Goal: Task Accomplishment & Management: Manage account settings

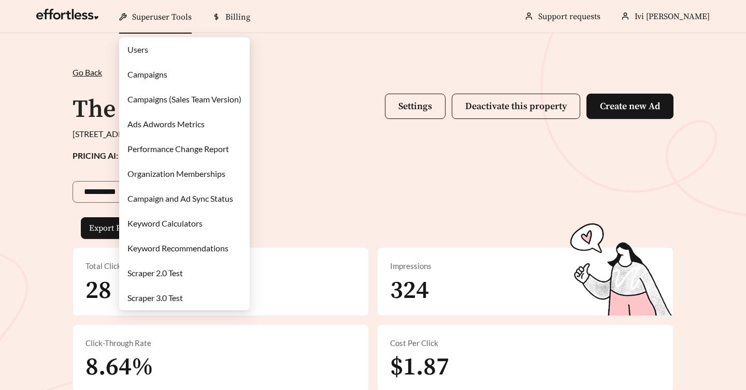
click at [155, 71] on link "Campaigns" at bounding box center [147, 74] width 40 height 10
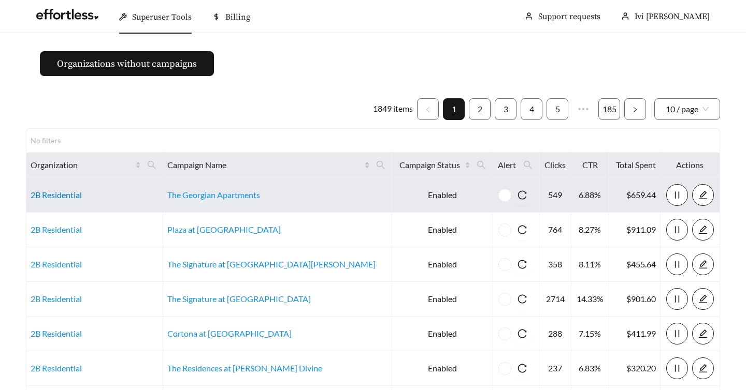
click at [63, 199] on link "2B Residential" at bounding box center [56, 195] width 51 height 10
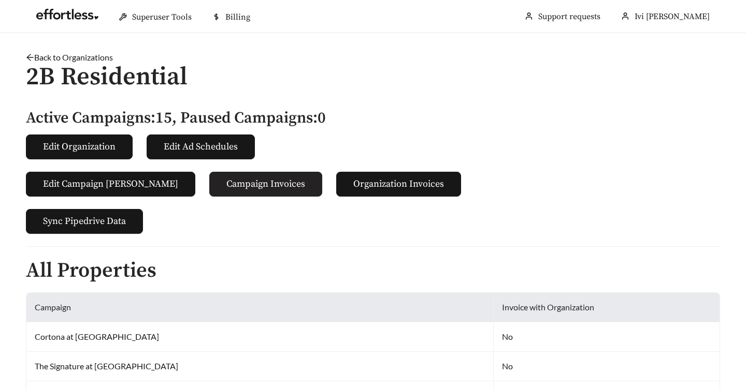
click at [253, 191] on span "Campaign Invoices" at bounding box center [265, 184] width 79 height 14
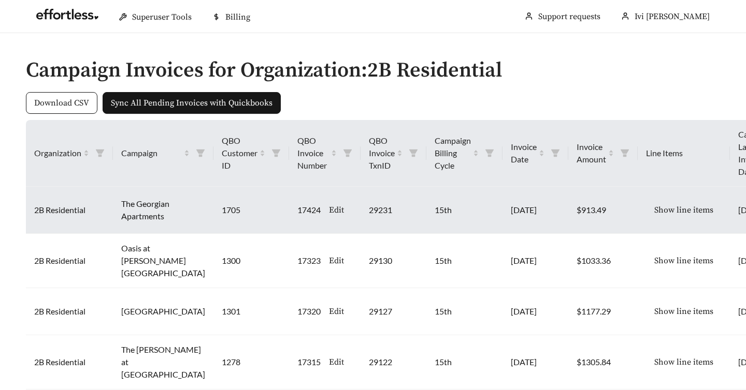
click at [329, 210] on span "Edit" at bounding box center [336, 210] width 15 height 12
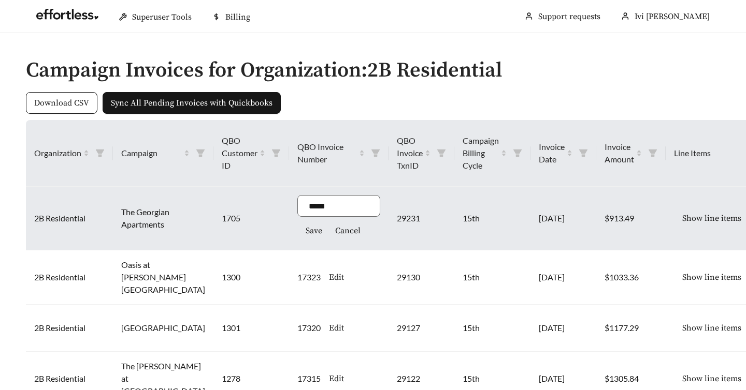
click at [335, 232] on span "Cancel" at bounding box center [347, 231] width 25 height 12
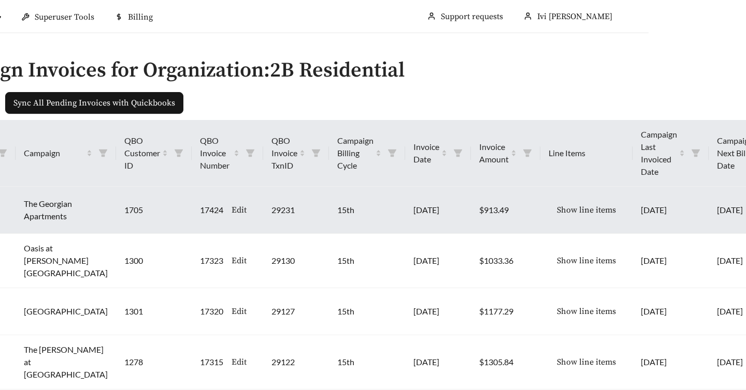
scroll to position [0, 123]
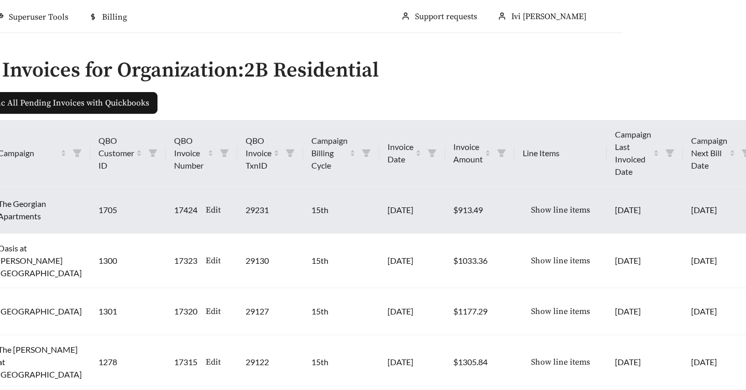
click at [531, 213] on span "Show line items" at bounding box center [560, 210] width 59 height 12
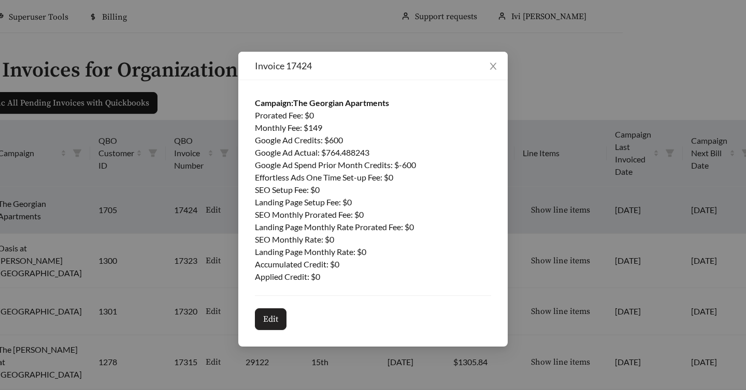
click at [277, 314] on span "Edit" at bounding box center [270, 319] width 15 height 12
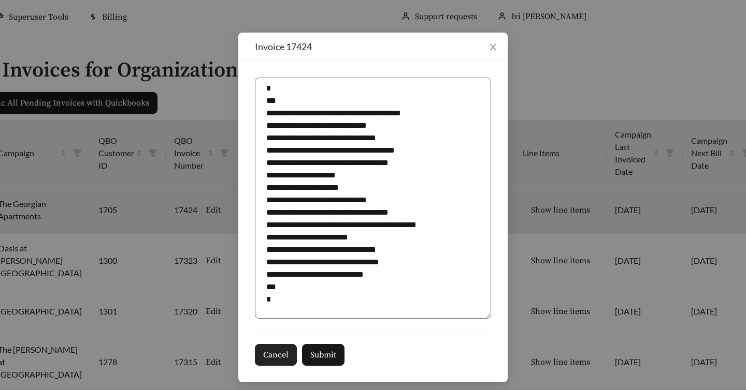
scroll to position [24, 0]
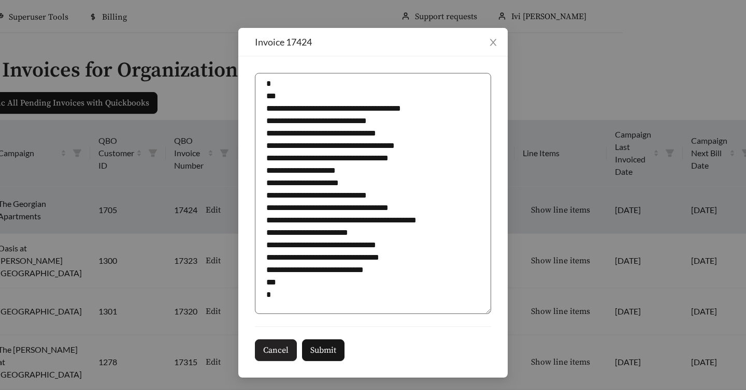
click at [281, 347] on span "Cancel" at bounding box center [275, 350] width 25 height 12
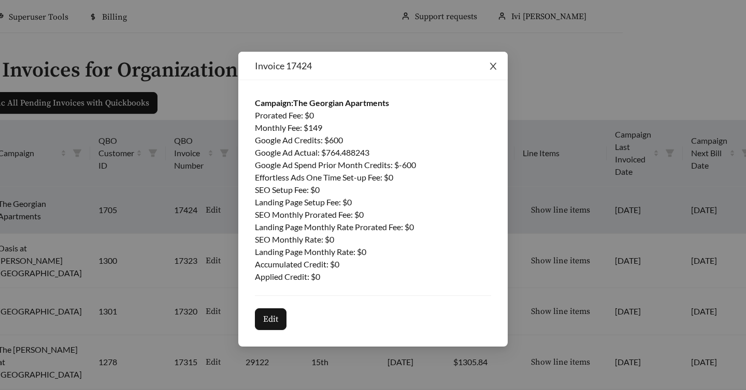
click at [494, 65] on icon "close" at bounding box center [493, 66] width 7 height 7
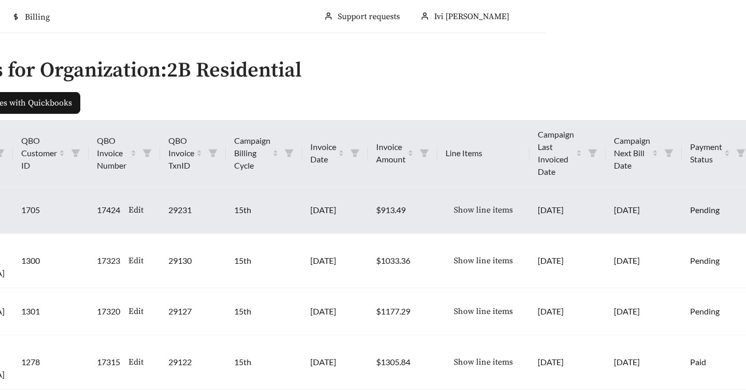
scroll to position [0, 285]
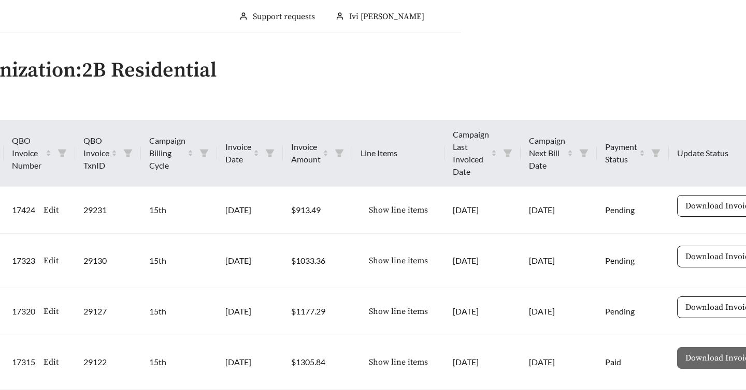
click at [671, 156] on th "Update Status" at bounding box center [718, 153] width 101 height 67
